Goal: Navigation & Orientation: Find specific page/section

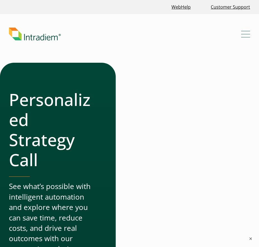
click at [248, 34] on span "Mobile Navigation Button" at bounding box center [245, 34] width 9 height 1
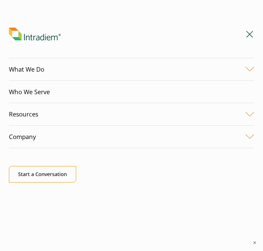
click at [249, 135] on link "Company" at bounding box center [131, 137] width 245 height 22
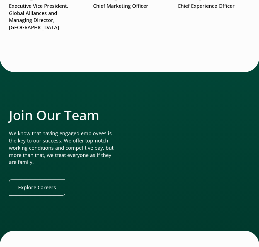
scroll to position [1032, 0]
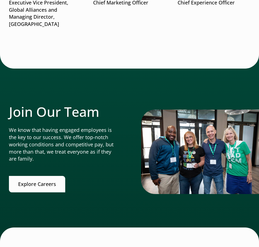
click at [47, 176] on link "Explore Careers" at bounding box center [37, 184] width 56 height 16
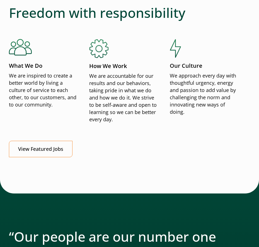
scroll to position [530, 0]
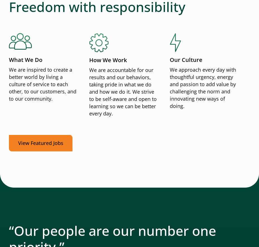
click at [49, 145] on link "View Featured Jobs" at bounding box center [41, 143] width 64 height 16
